Goal: Task Accomplishment & Management: Complete application form

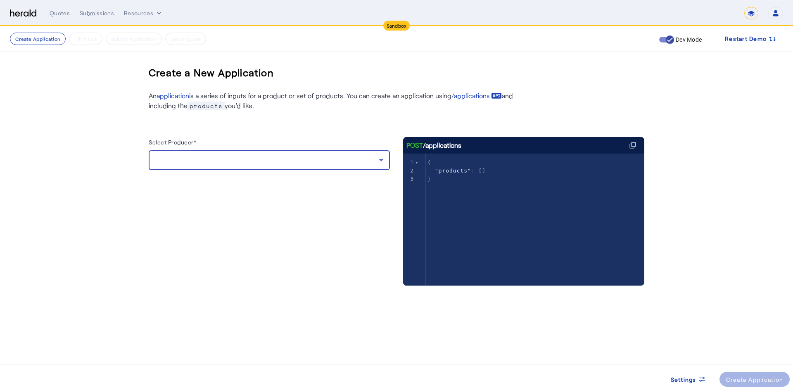
click at [251, 159] on div at bounding box center [267, 160] width 224 height 10
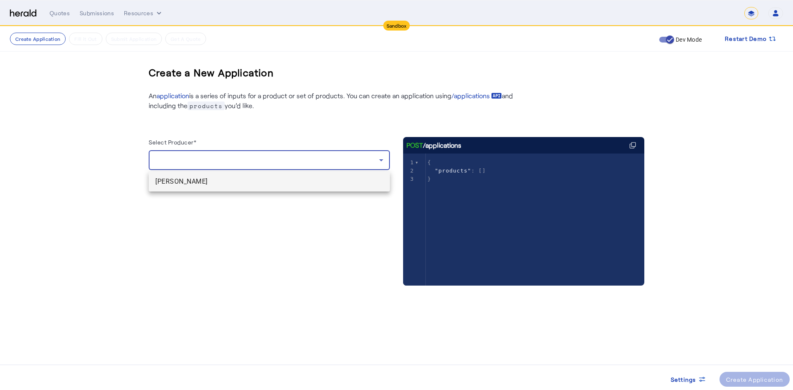
click at [213, 185] on span "[PERSON_NAME]" at bounding box center [269, 182] width 228 height 10
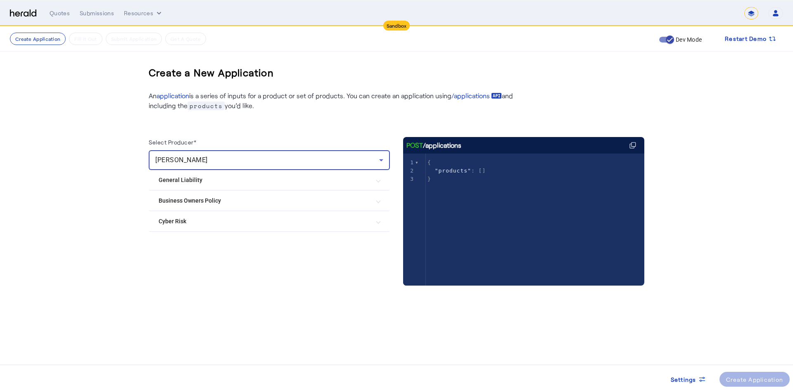
click at [199, 182] on Liability "General Liability" at bounding box center [265, 180] width 212 height 9
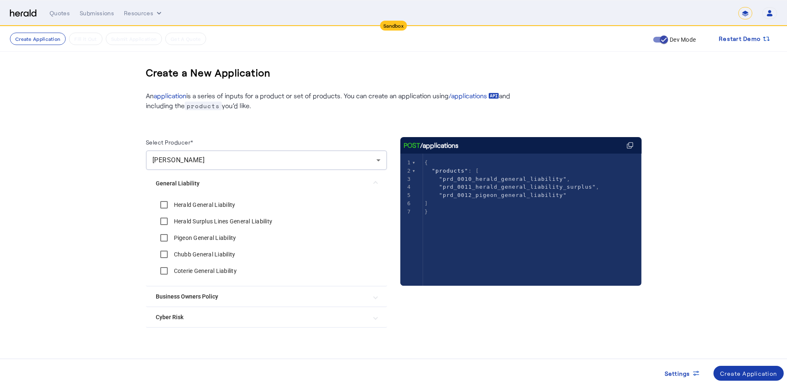
click at [729, 376] on div "Create Application" at bounding box center [748, 373] width 57 height 9
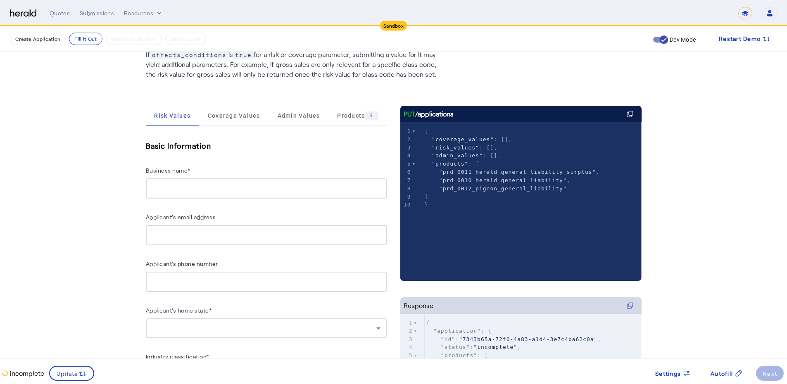
scroll to position [124, 0]
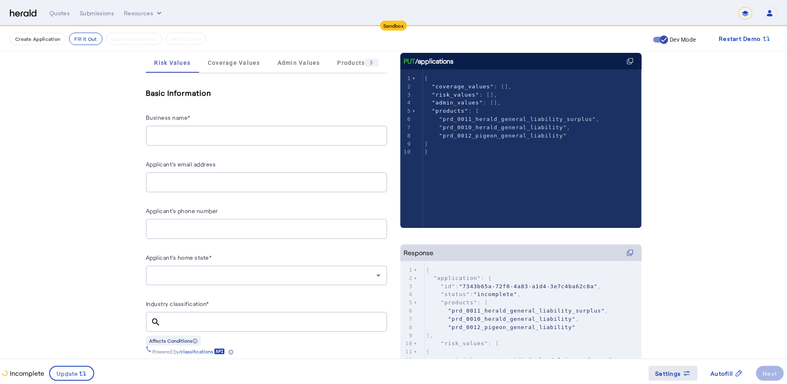
click at [677, 372] on span "Settings" at bounding box center [668, 373] width 26 height 9
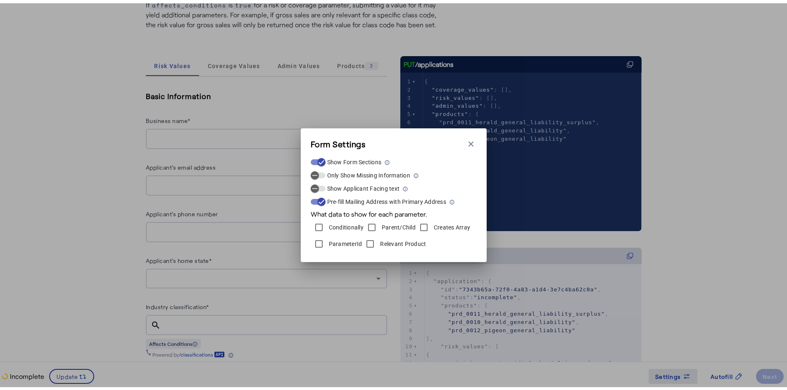
scroll to position [0, 0]
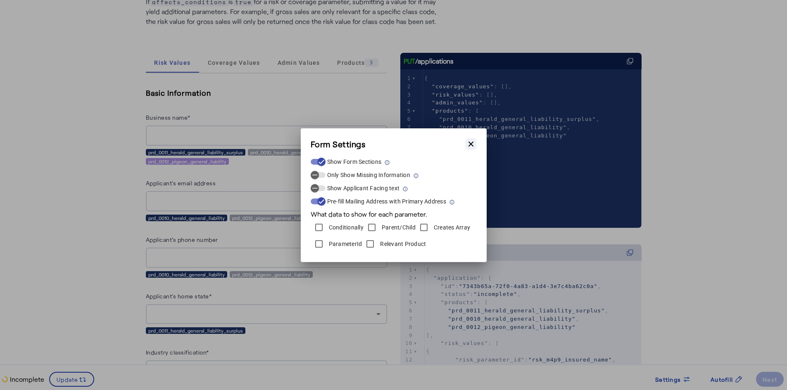
click at [472, 147] on icon "button" at bounding box center [471, 144] width 8 height 8
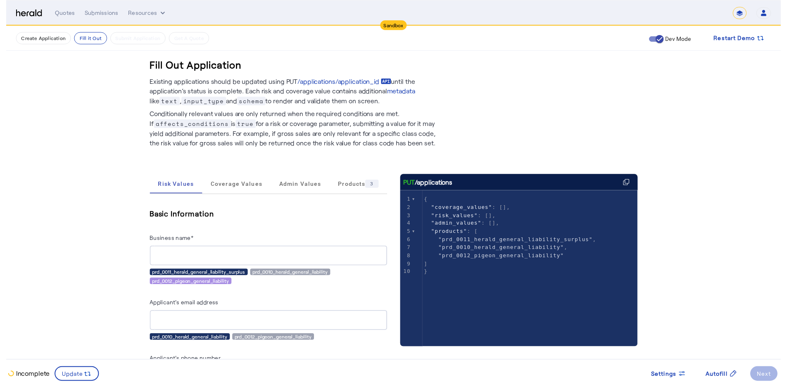
scroll to position [124, 0]
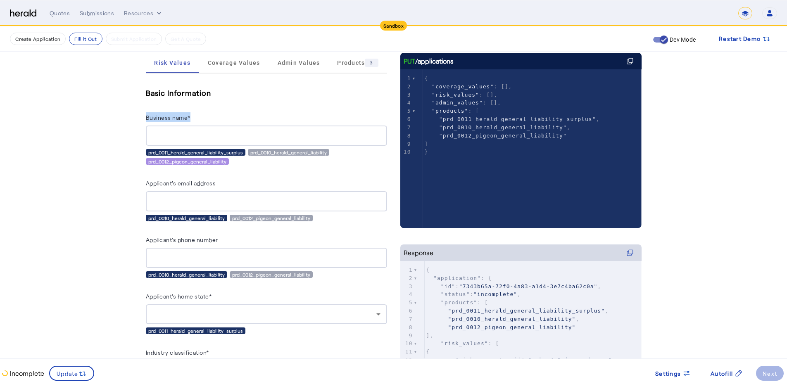
drag, startPoint x: 156, startPoint y: 117, endPoint x: 223, endPoint y: 123, distance: 67.2
drag, startPoint x: 144, startPoint y: 175, endPoint x: 226, endPoint y: 186, distance: 82.1
click at [235, 182] on div "Applicant's email address" at bounding box center [266, 184] width 241 height 13
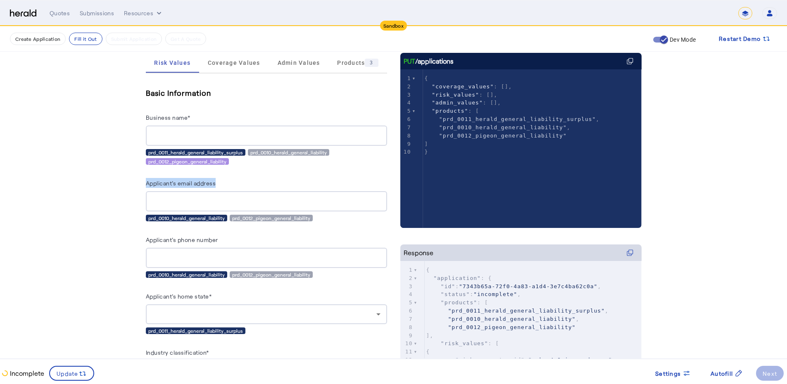
click at [229, 179] on div "Applicant's email address" at bounding box center [266, 184] width 241 height 13
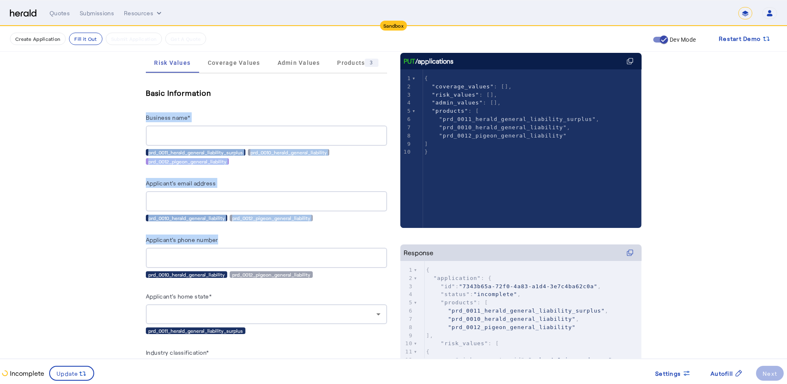
drag, startPoint x: 146, startPoint y: 124, endPoint x: 208, endPoint y: 251, distance: 141.0
click at [235, 187] on div "Applicant's email address" at bounding box center [266, 184] width 241 height 13
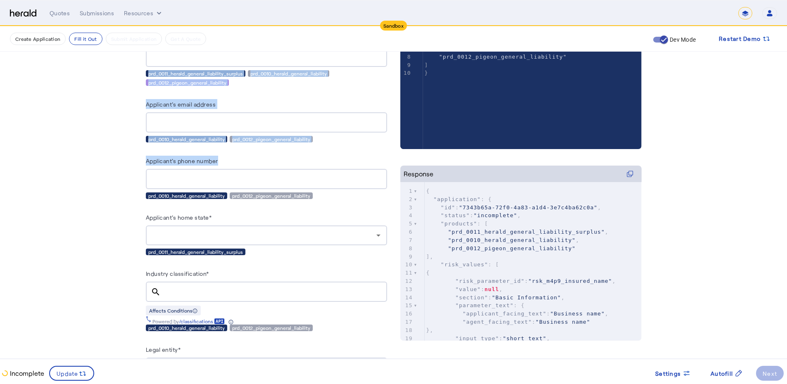
scroll to position [207, 0]
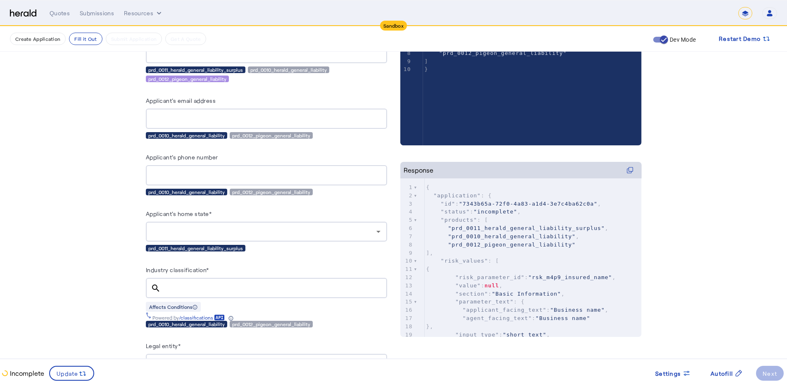
click at [251, 248] on div "prd_0011_herald_general_liability_surplus" at bounding box center [266, 248] width 241 height 7
drag, startPoint x: 144, startPoint y: 211, endPoint x: 225, endPoint y: 212, distance: 81.0
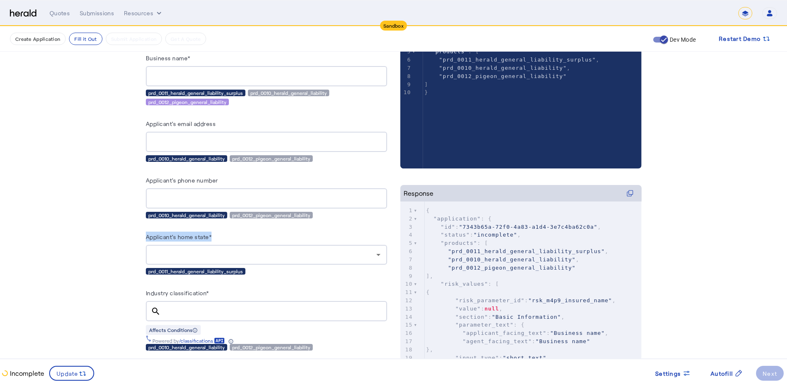
scroll to position [165, 0]
